Goal: Transaction & Acquisition: Purchase product/service

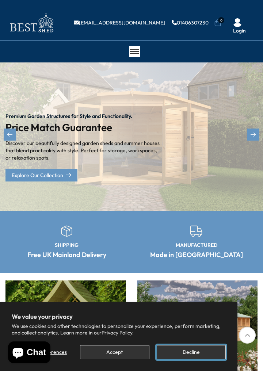
click at [200, 354] on button "Decline" at bounding box center [191, 352] width 69 height 14
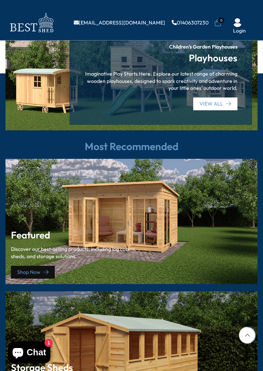
scroll to position [816, 0]
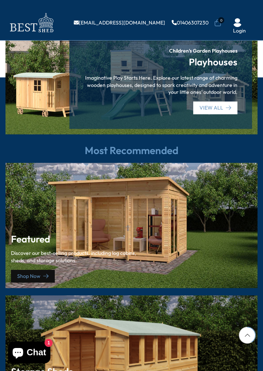
click at [234, 204] on div "Featured Discover our best-selling products, including log cabins, sheds, and s…" at bounding box center [131, 225] width 252 height 125
click at [24, 270] on link "Shop Now" at bounding box center [33, 276] width 44 height 13
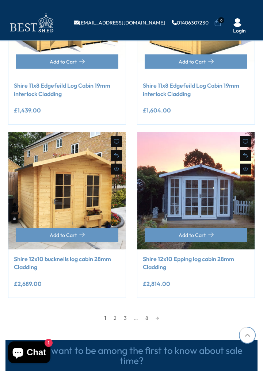
scroll to position [877, 0]
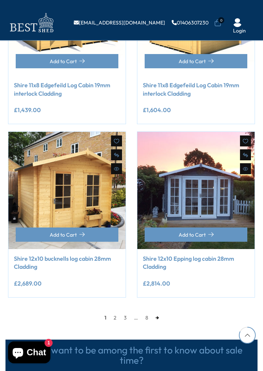
click at [156, 319] on link "→" at bounding box center [157, 317] width 11 height 11
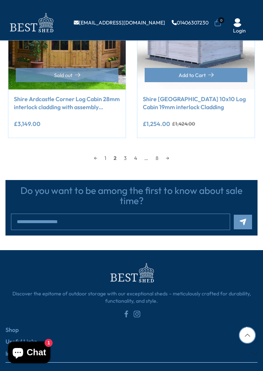
scroll to position [1044, 0]
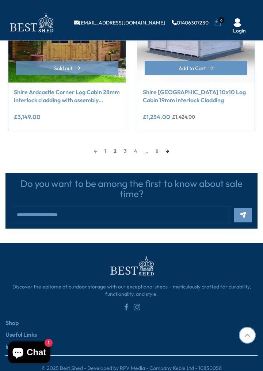
click at [169, 150] on link "→" at bounding box center [167, 151] width 11 height 11
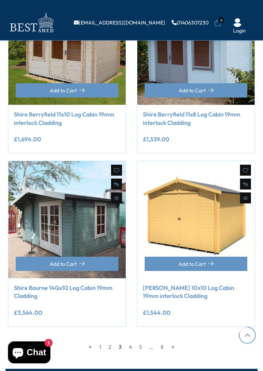
scroll to position [848, 0]
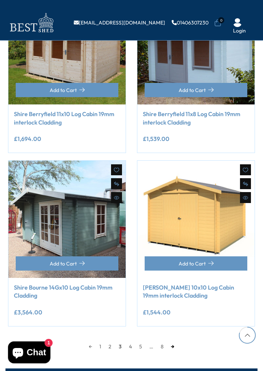
click at [175, 346] on link "→" at bounding box center [172, 346] width 11 height 11
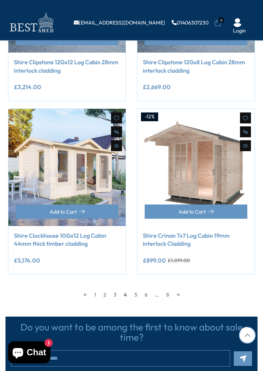
scroll to position [901, 0]
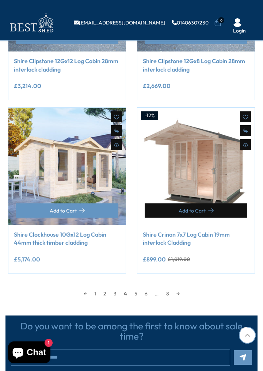
click at [236, 213] on button "Add to Cart" at bounding box center [196, 210] width 103 height 14
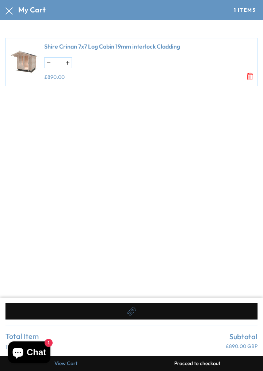
click at [250, 77] on icon "Remove Shire Crinan 7x7 Log Cabin 19mm interlock Cladding" at bounding box center [250, 77] width 0 height 4
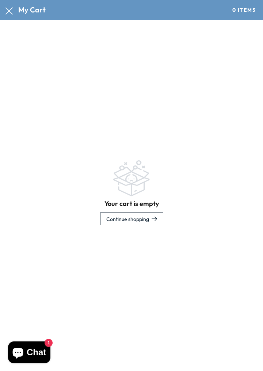
click at [8, 13] on icon at bounding box center [8, 10] width 7 height 7
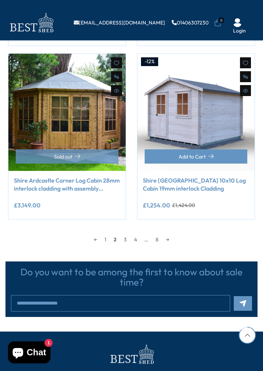
scroll to position [1044, 0]
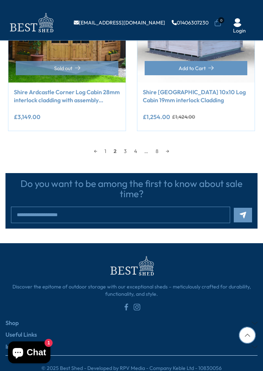
click at [178, 166] on section "Do you want to be among the first to know about sale time? Subscribe" at bounding box center [131, 195] width 263 height 66
click at [173, 149] on link "→" at bounding box center [167, 151] width 11 height 11
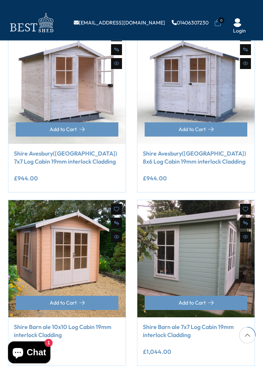
scroll to position [290, 0]
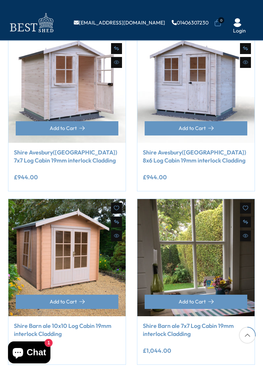
click at [238, 268] on img at bounding box center [195, 257] width 117 height 117
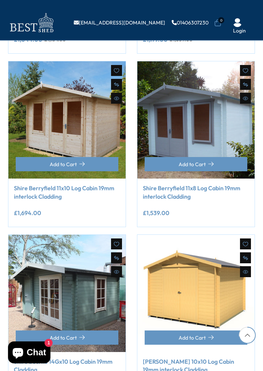
scroll to position [776, 0]
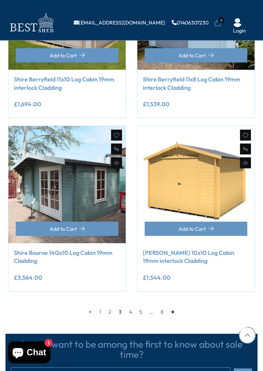
click at [172, 311] on link "→" at bounding box center [172, 311] width 11 height 11
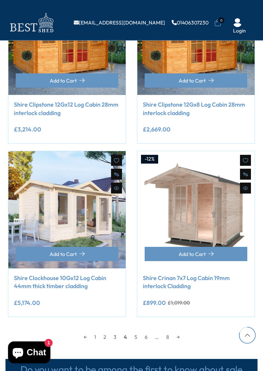
scroll to position [859, 0]
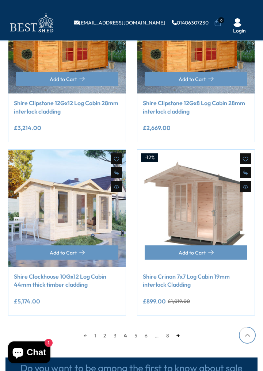
click at [180, 336] on link "→" at bounding box center [178, 335] width 11 height 11
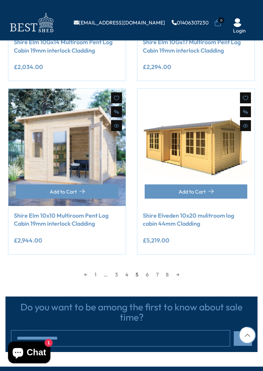
scroll to position [921, 0]
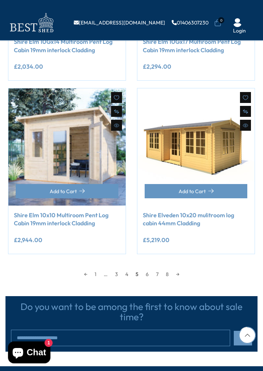
click at [181, 273] on link "→" at bounding box center [177, 274] width 11 height 11
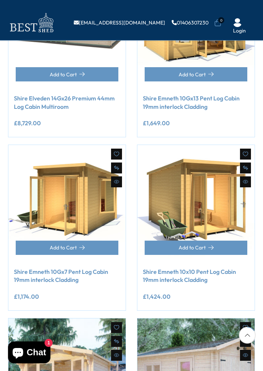
scroll to position [174, 0]
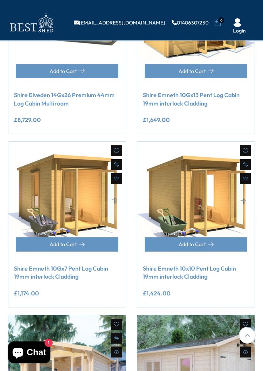
click at [90, 199] on img at bounding box center [66, 200] width 117 height 117
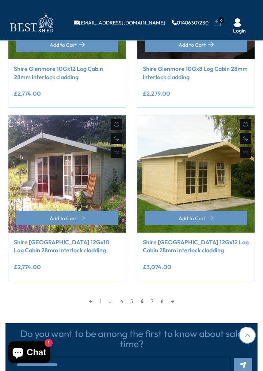
scroll to position [897, 0]
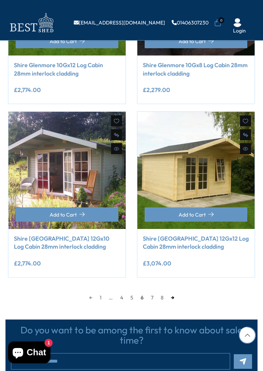
click at [174, 299] on link "→" at bounding box center [172, 297] width 11 height 11
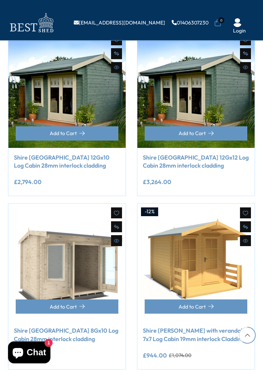
scroll to position [635, 0]
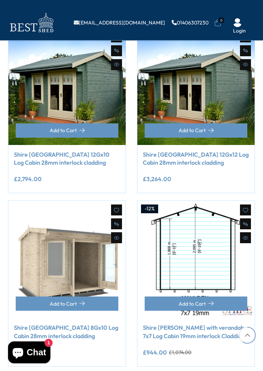
click at [216, 257] on link at bounding box center [195, 259] width 117 height 117
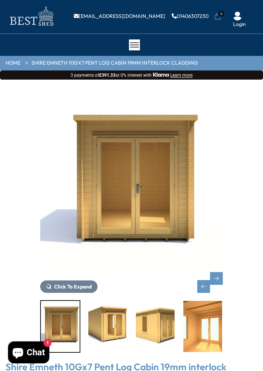
scroll to position [11, 0]
